Goal: Communication & Community: Answer question/provide support

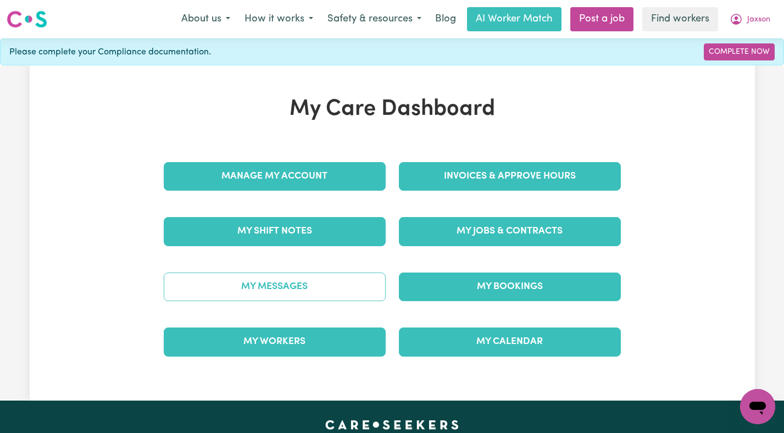
click at [331, 287] on link "My Messages" at bounding box center [275, 286] width 222 height 29
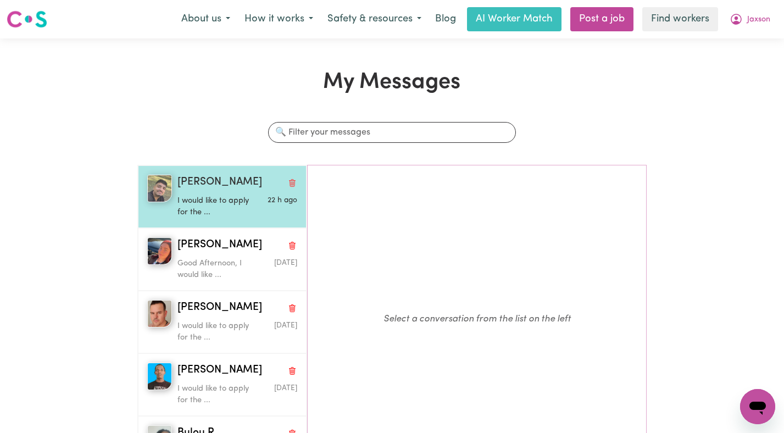
click at [205, 211] on p "I would like to apply for the ..." at bounding box center [217, 207] width 80 height 24
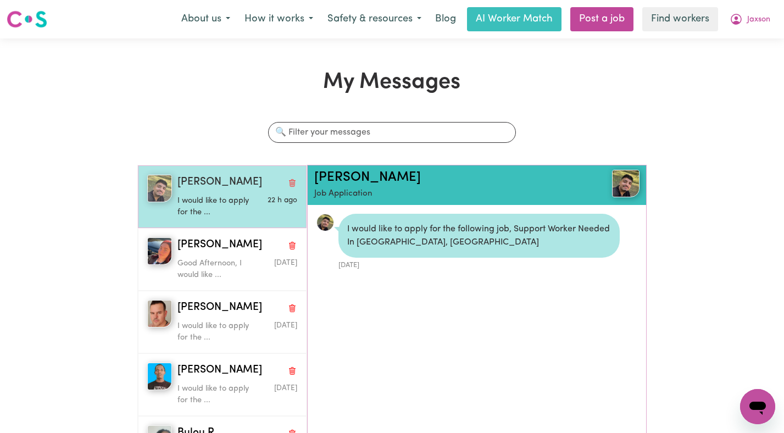
scroll to position [7, 0]
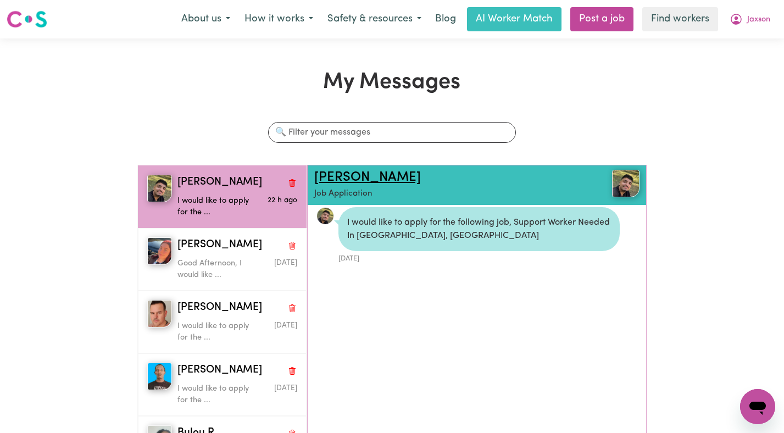
click at [345, 177] on link "[PERSON_NAME]" at bounding box center [367, 177] width 107 height 13
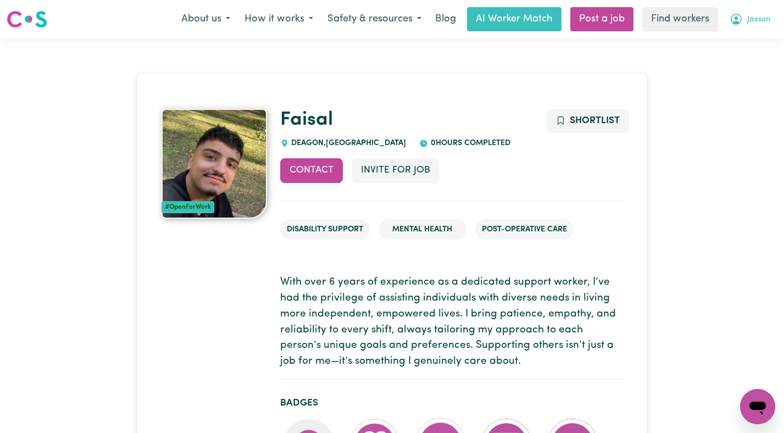
click at [757, 14] on span "Jaxson" at bounding box center [758, 20] width 23 height 12
click at [750, 64] on link "Logout" at bounding box center [733, 63] width 87 height 21
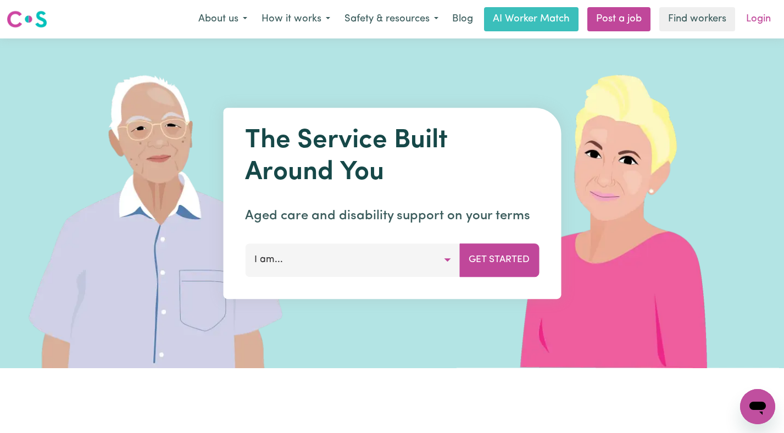
click at [755, 20] on link "Login" at bounding box center [758, 19] width 38 height 24
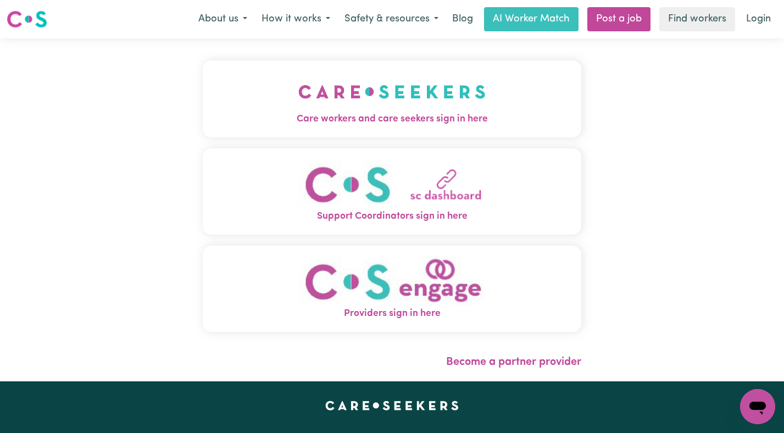
click at [317, 85] on img "Care workers and care seekers sign in here" at bounding box center [391, 91] width 187 height 41
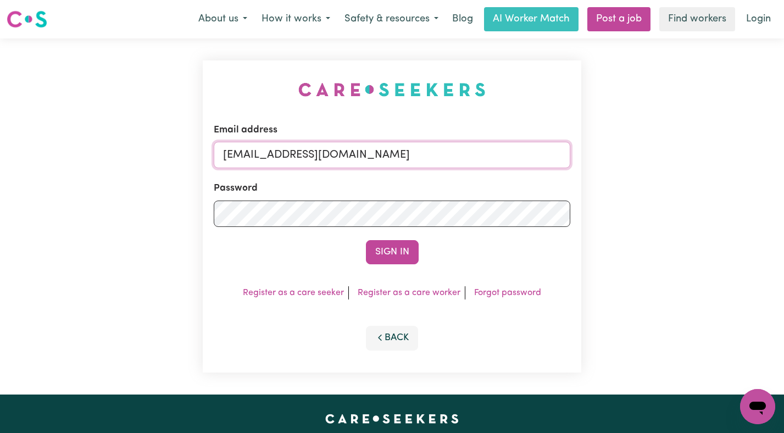
drag, startPoint x: 510, startPoint y: 155, endPoint x: 278, endPoint y: 154, distance: 231.2
click at [278, 154] on input "superuser~JaxsonCF@careseekers.com.au" at bounding box center [392, 155] width 357 height 26
paste input "Callum"
type input "superuser~CallumCF@careseekers.com.au"
click at [366, 240] on button "Sign In" at bounding box center [392, 252] width 53 height 24
